Goal: Task Accomplishment & Management: Manage account settings

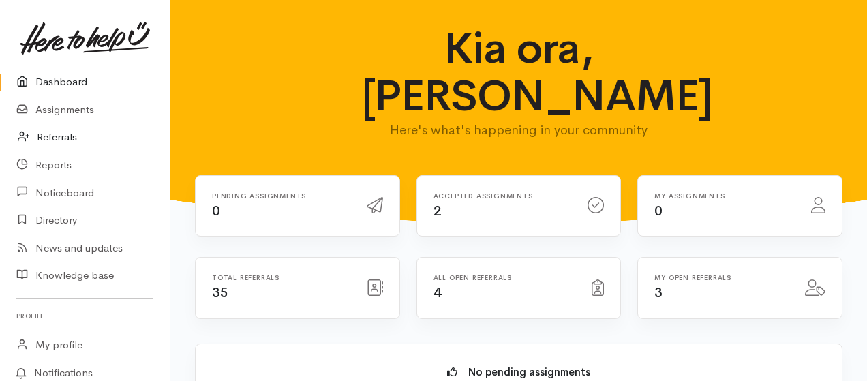
click at [76, 137] on link "Referrals" at bounding box center [85, 137] width 170 height 28
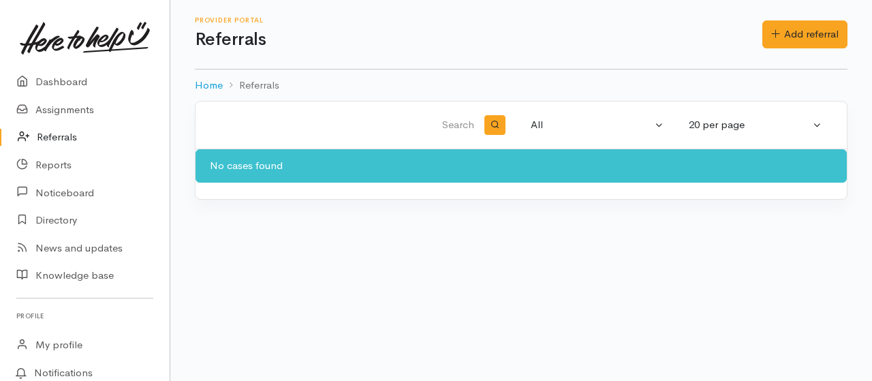
click at [63, 136] on link "Referrals" at bounding box center [85, 137] width 170 height 28
click at [52, 113] on link "Assignments" at bounding box center [85, 110] width 170 height 28
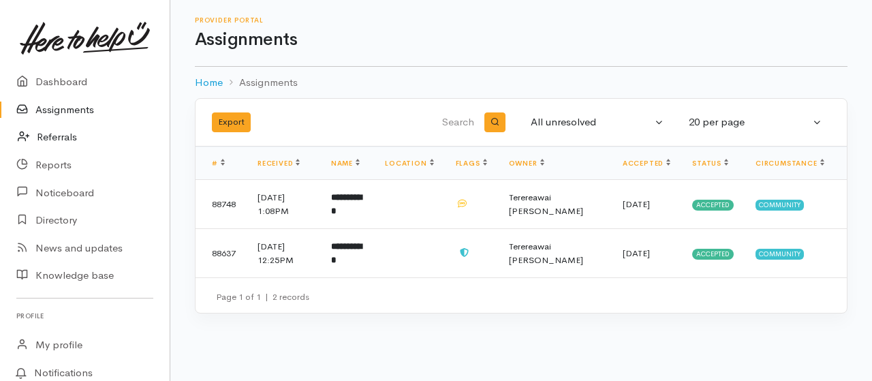
click at [67, 136] on link "Referrals" at bounding box center [85, 137] width 170 height 28
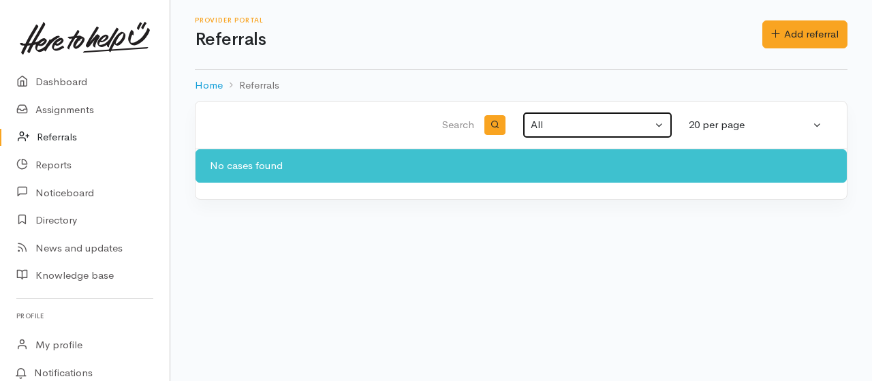
click at [538, 127] on div "All" at bounding box center [591, 125] width 121 height 16
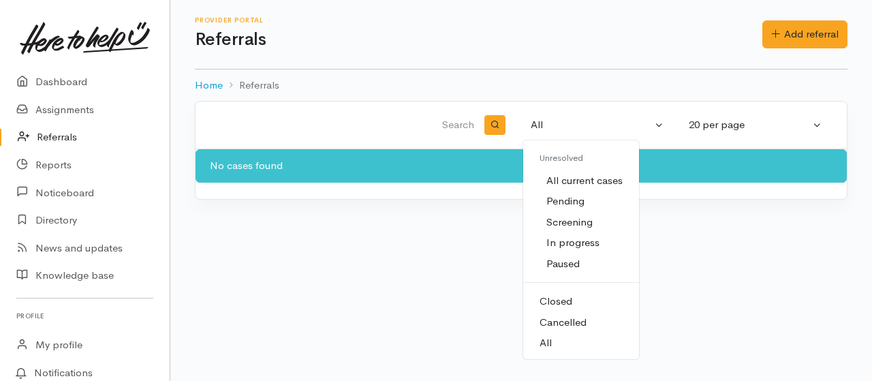
click at [548, 342] on span "All" at bounding box center [546, 343] width 12 height 16
select select "All"
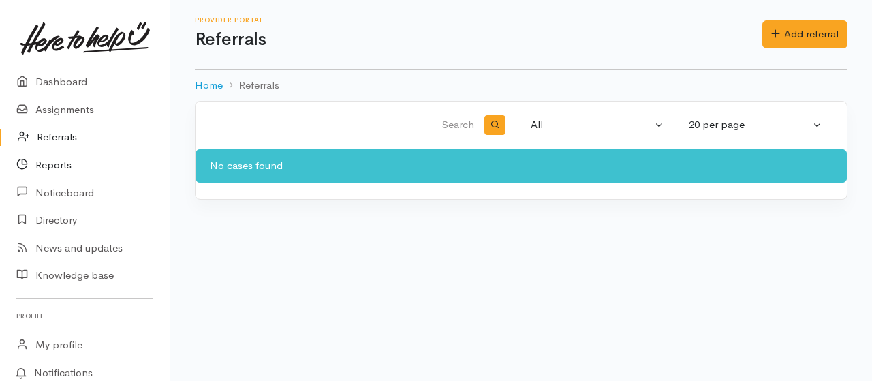
click at [55, 166] on link "Reports" at bounding box center [85, 165] width 170 height 28
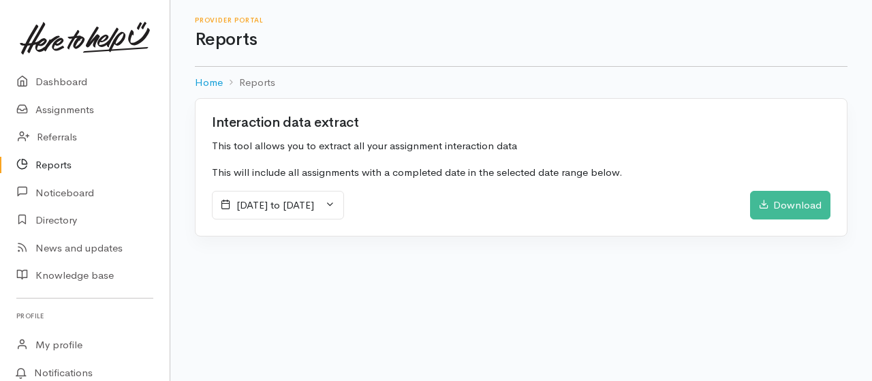
click at [335, 201] on icon at bounding box center [330, 204] width 10 height 10
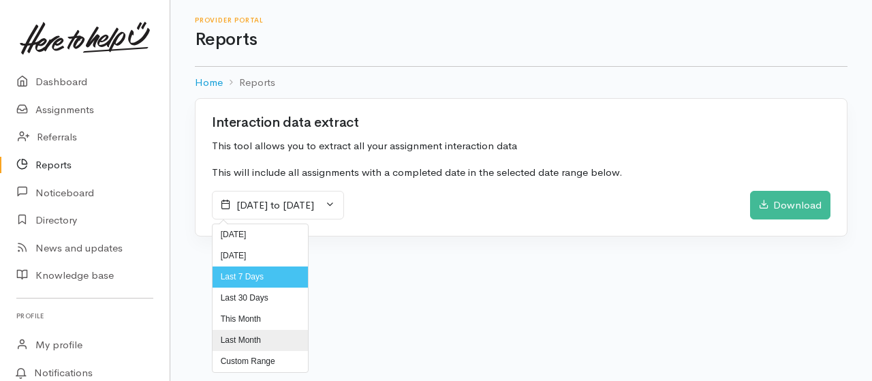
click at [258, 339] on li "Last Month" at bounding box center [260, 340] width 95 height 21
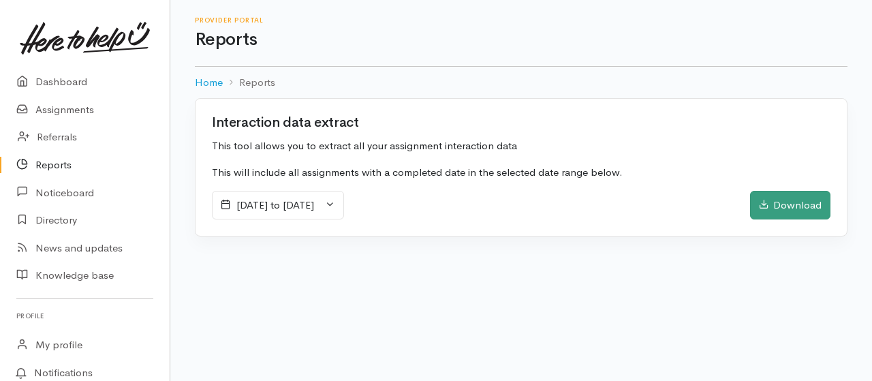
click at [808, 201] on div "Download" at bounding box center [790, 205] width 80 height 29
click at [76, 84] on link "Dashboard" at bounding box center [85, 82] width 170 height 28
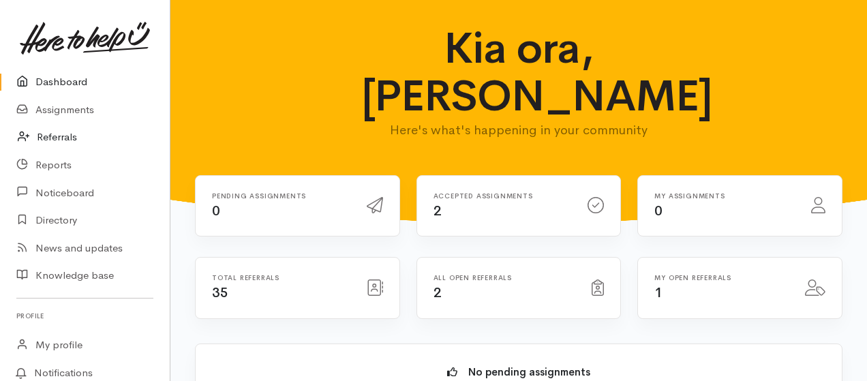
click at [53, 134] on link "Referrals" at bounding box center [85, 137] width 170 height 28
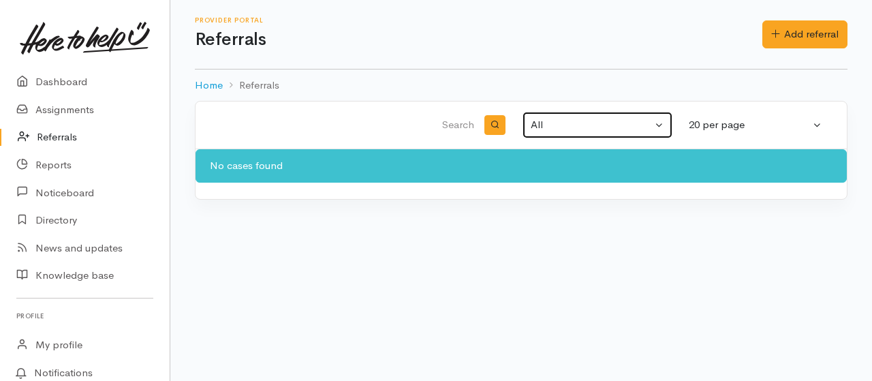
click at [661, 125] on button "All" at bounding box center [598, 125] width 150 height 27
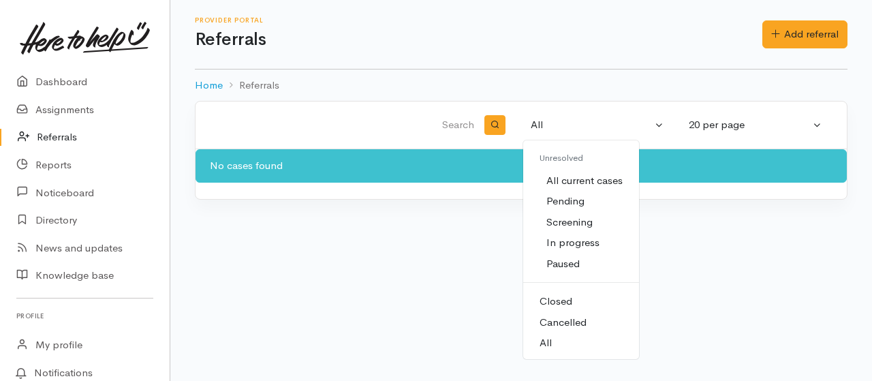
click at [586, 177] on span "All current cases" at bounding box center [584, 181] width 76 height 16
select select "Unresolved"
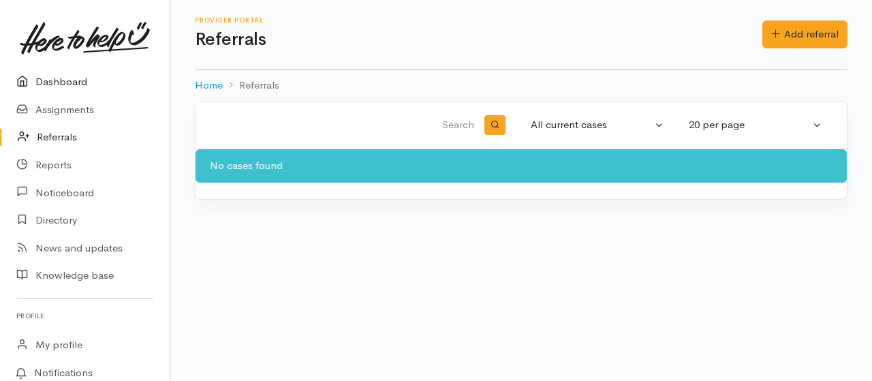
click at [65, 80] on link "Dashboard" at bounding box center [85, 82] width 170 height 28
